Goal: Information Seeking & Learning: Check status

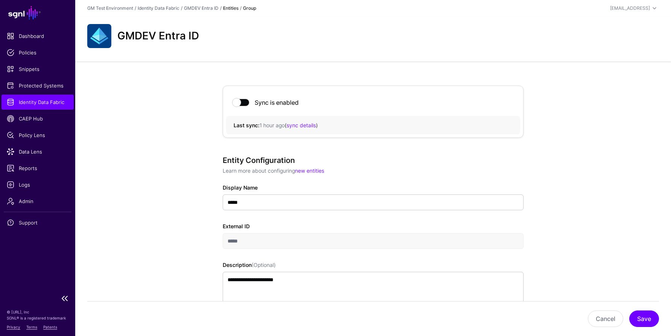
scroll to position [866, 0]
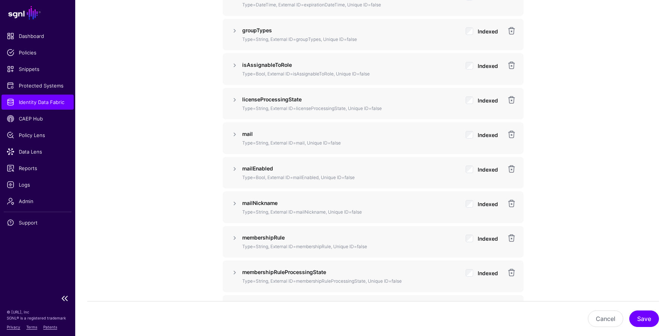
click at [26, 98] on span "Identity Data Fabric" at bounding box center [38, 102] width 62 height 8
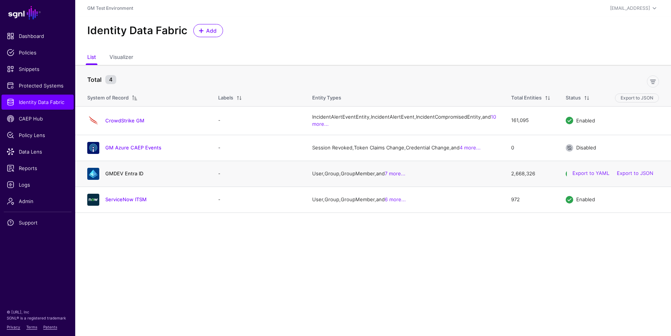
click at [116, 177] on link "GMDEV Entra ID" at bounding box center [124, 174] width 38 height 6
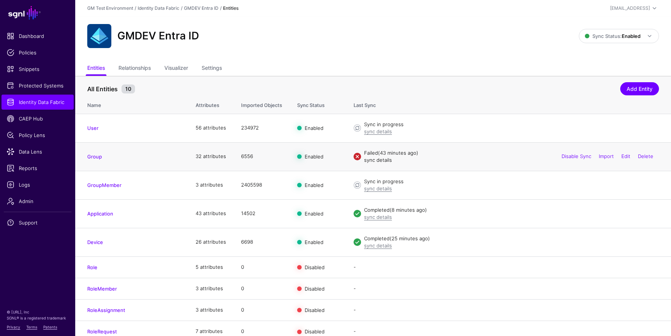
click at [372, 161] on link "sync details" at bounding box center [378, 160] width 28 height 6
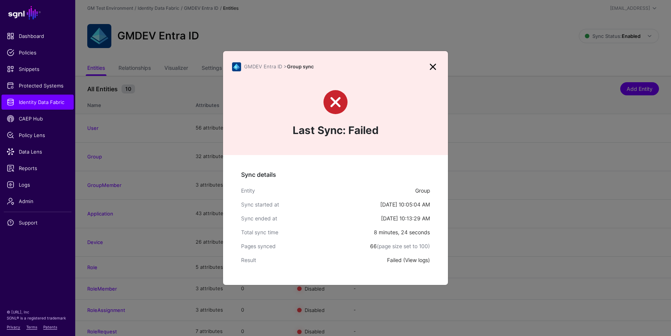
click at [416, 261] on link "View logs" at bounding box center [416, 260] width 23 height 6
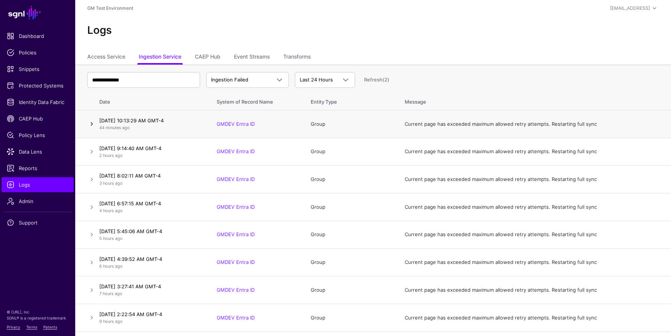
click at [94, 123] on link at bounding box center [91, 124] width 9 height 9
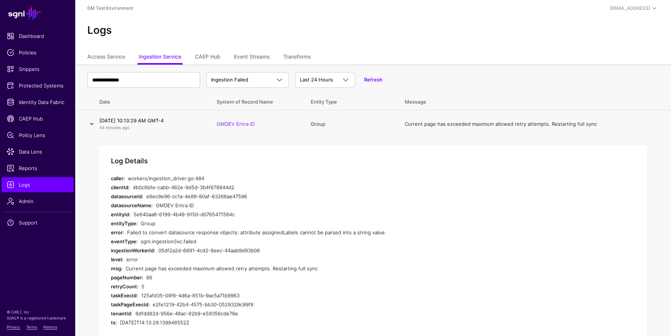
click at [91, 124] on link at bounding box center [91, 124] width 9 height 9
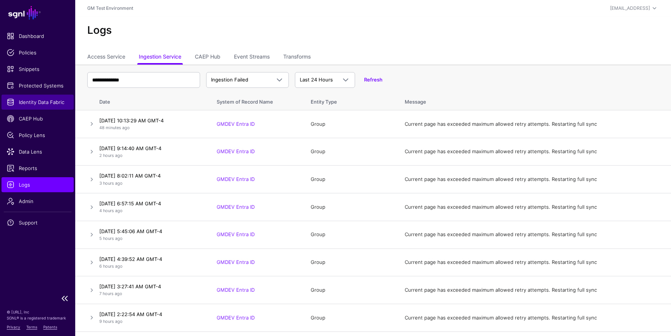
click at [20, 104] on span "Identity Data Fabric" at bounding box center [38, 102] width 62 height 8
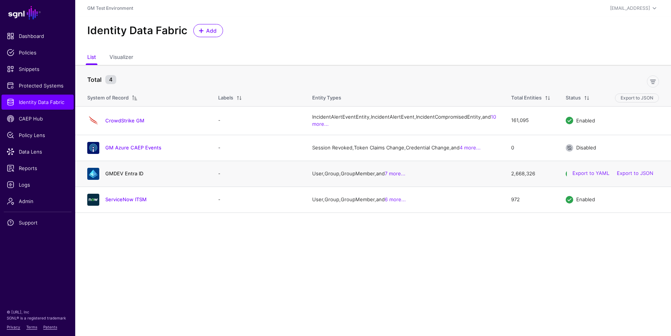
click at [114, 177] on link "GMDEV Entra ID" at bounding box center [124, 174] width 38 height 6
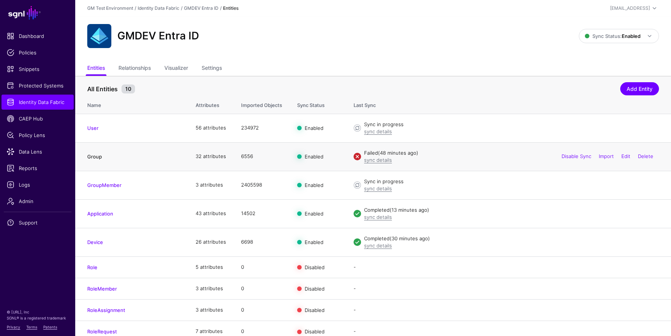
click at [95, 159] on link "Group" at bounding box center [94, 157] width 15 height 6
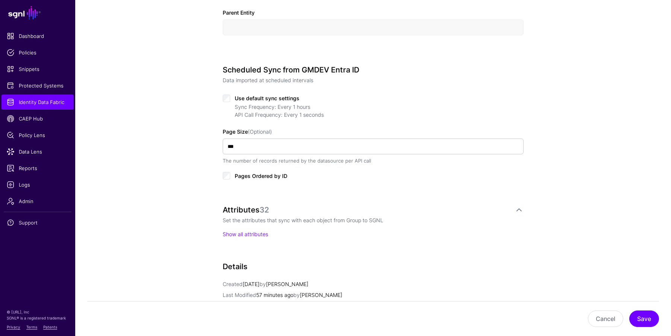
scroll to position [324, 0]
